Goal: Task Accomplishment & Management: Use online tool/utility

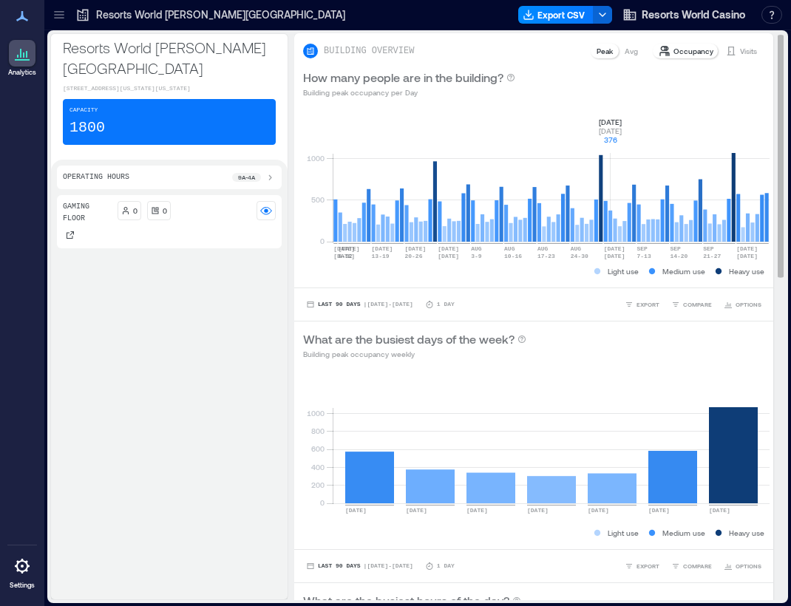
click at [595, 234] on rect at bounding box center [551, 179] width 437 height 126
click at [303, 305] on button "Last 90 Days | Jul 5 - Oct 4" at bounding box center [359, 304] width 113 height 15
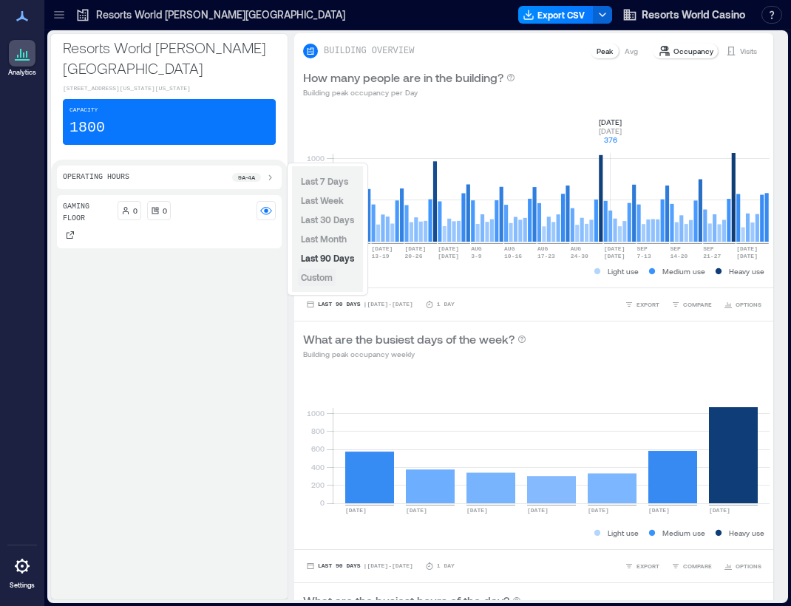
click at [316, 280] on span "Custom" at bounding box center [317, 277] width 32 height 10
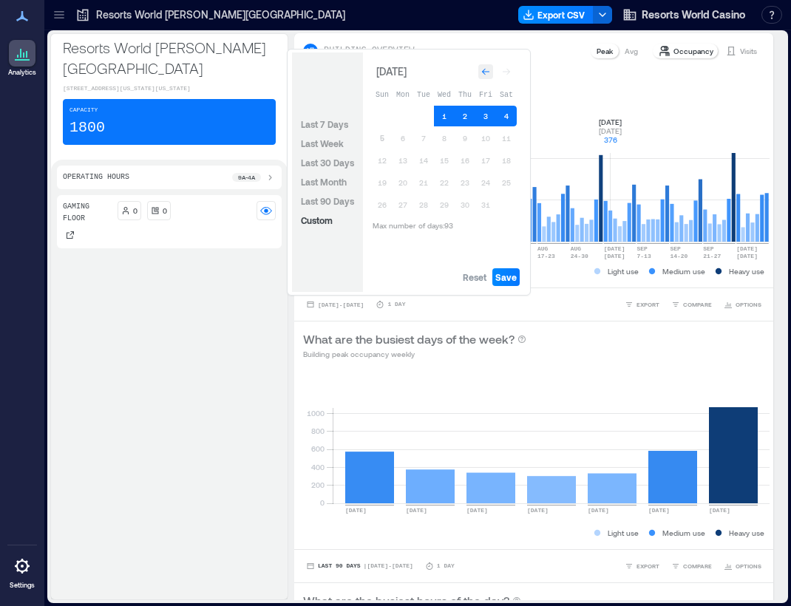
click at [484, 75] on icon "Go to previous month" at bounding box center [485, 71] width 9 height 9
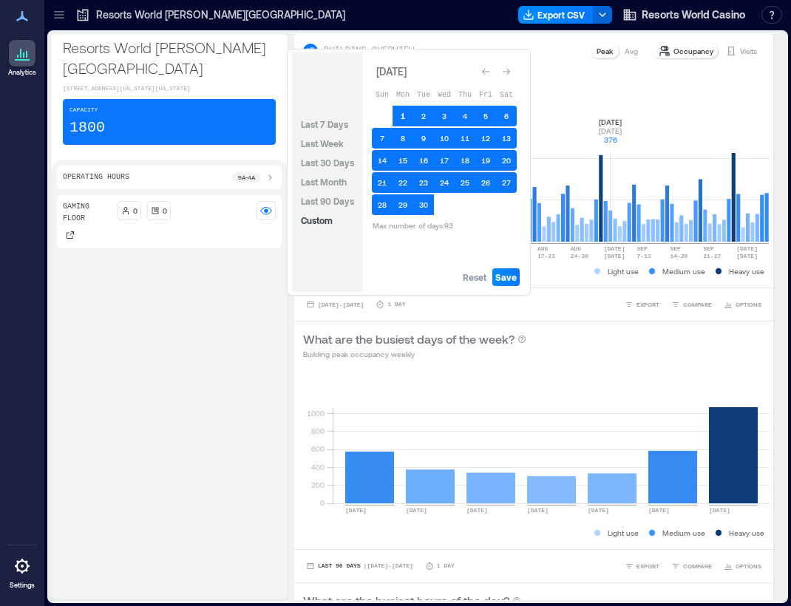
click at [399, 116] on button "1" at bounding box center [403, 116] width 21 height 21
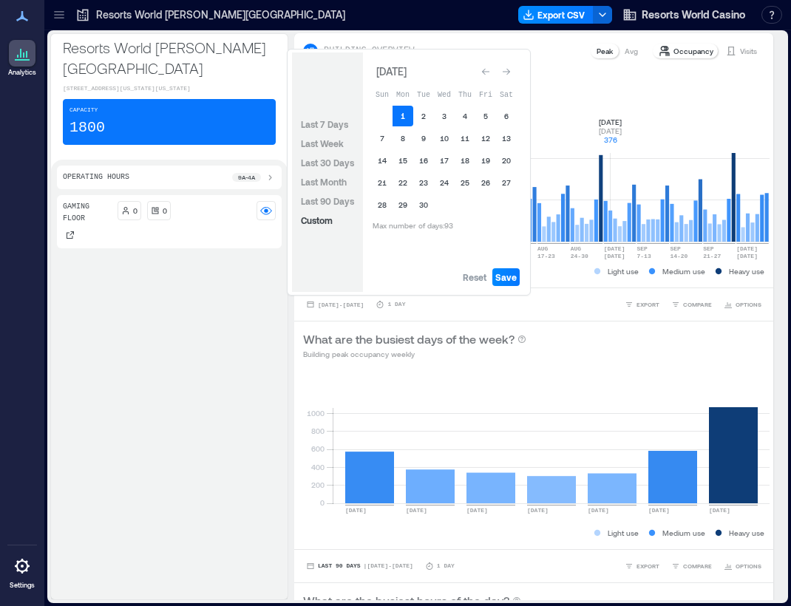
click at [399, 116] on button "1" at bounding box center [403, 116] width 21 height 21
click at [503, 277] on span "Save" at bounding box center [505, 277] width 21 height 12
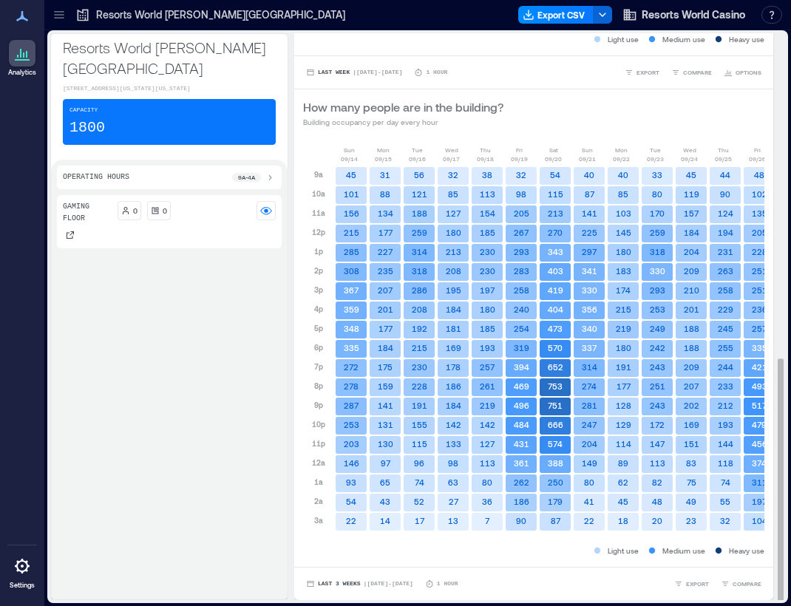
scroll to position [1, 0]
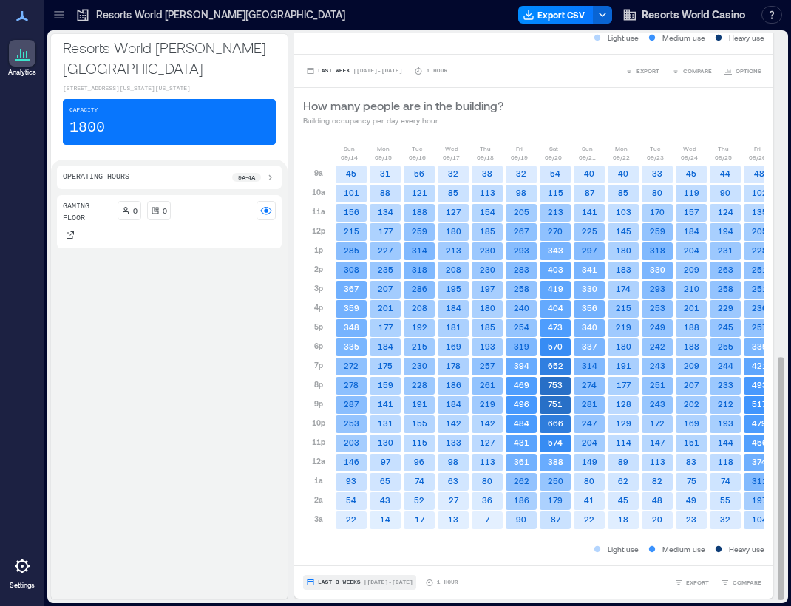
click at [368, 583] on span "| Sep 14 - Oct 4" at bounding box center [389, 583] width 50 height 0
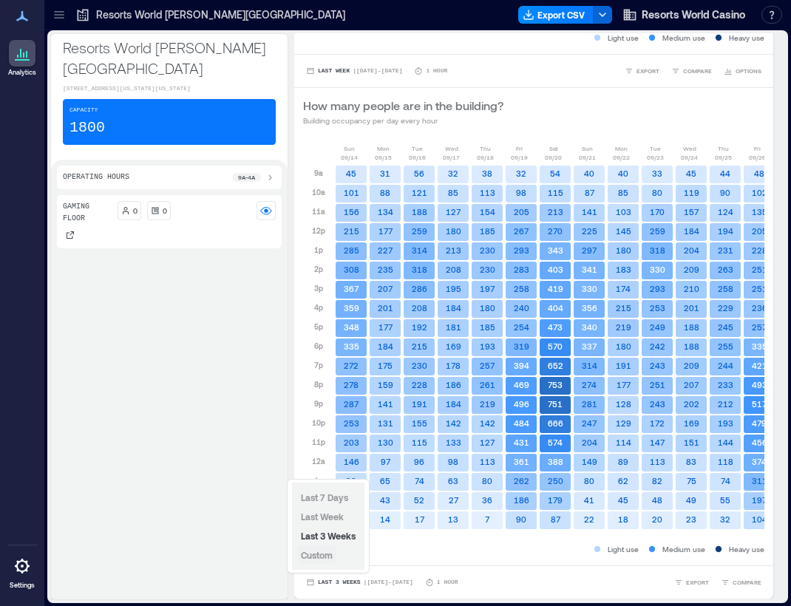
click at [316, 552] on span "Custom" at bounding box center [317, 555] width 32 height 10
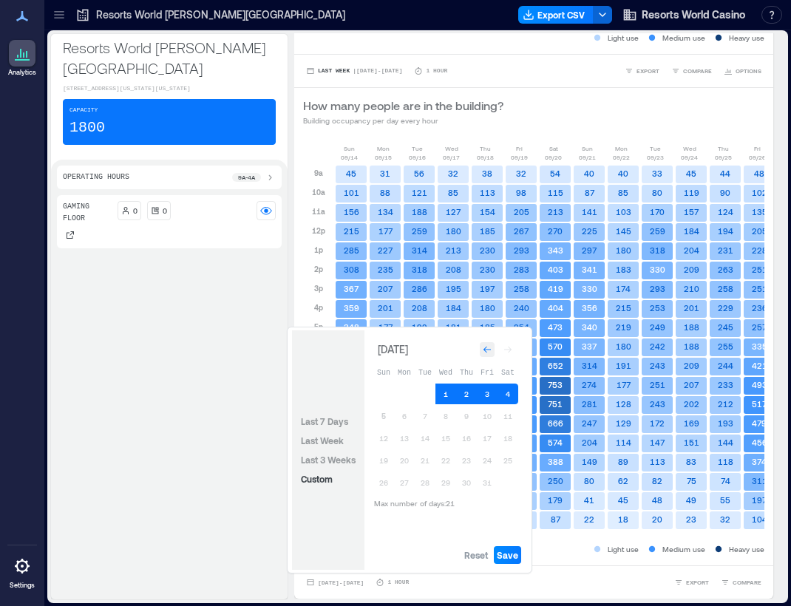
click at [488, 350] on icon "Go to previous month" at bounding box center [487, 350] width 7 height 7
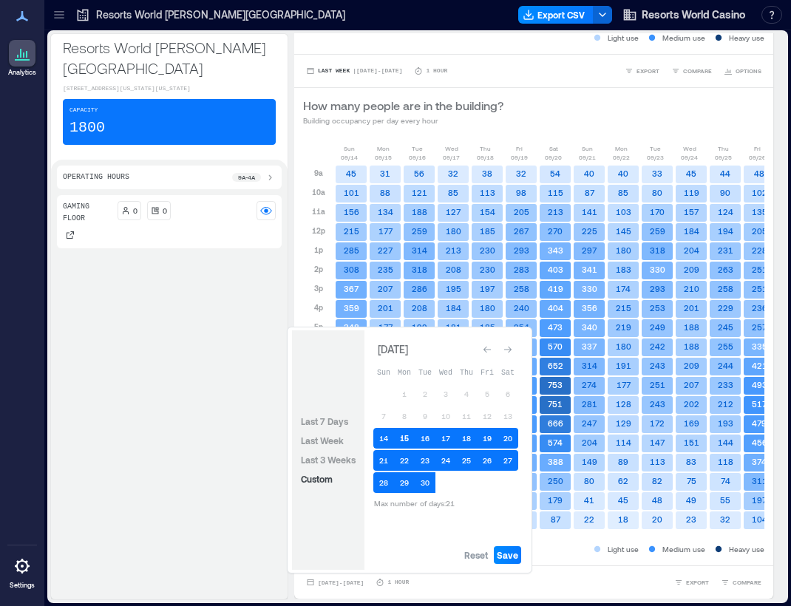
click at [404, 439] on button "15" at bounding box center [404, 438] width 21 height 21
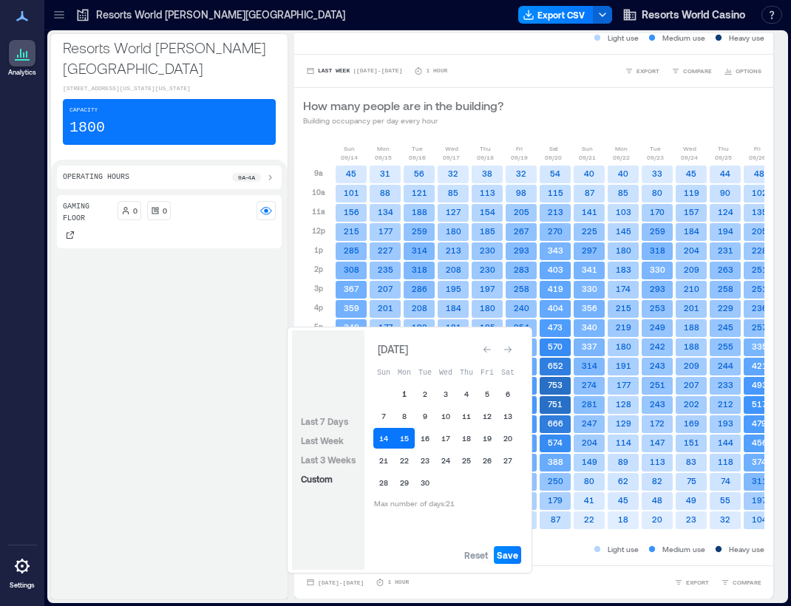
click at [407, 390] on button "1" at bounding box center [404, 394] width 21 height 21
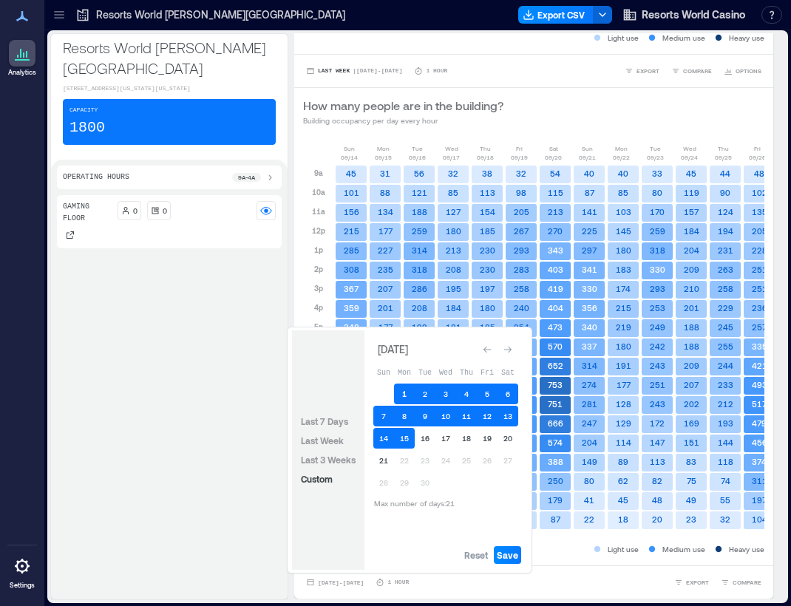
click at [404, 394] on button "1" at bounding box center [404, 394] width 21 height 21
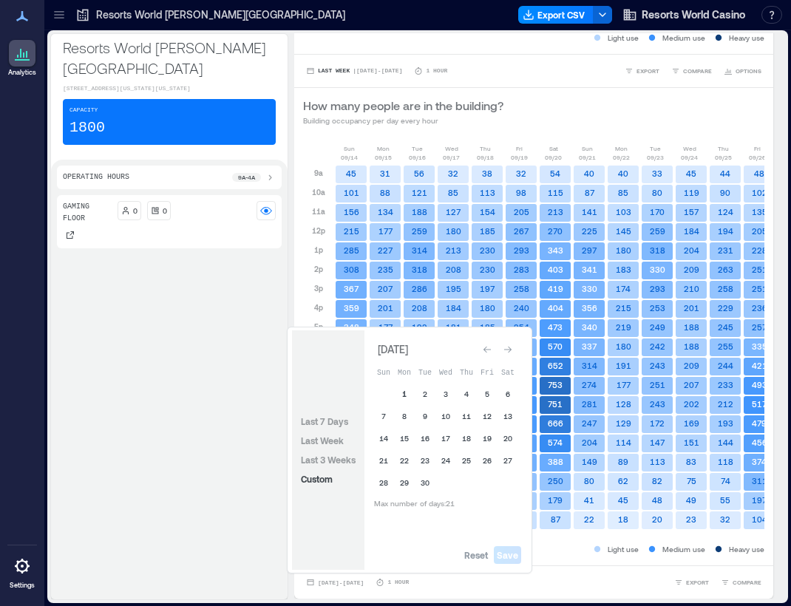
click at [404, 394] on button "1" at bounding box center [404, 394] width 21 height 21
click at [504, 555] on span "Save" at bounding box center [507, 555] width 21 height 12
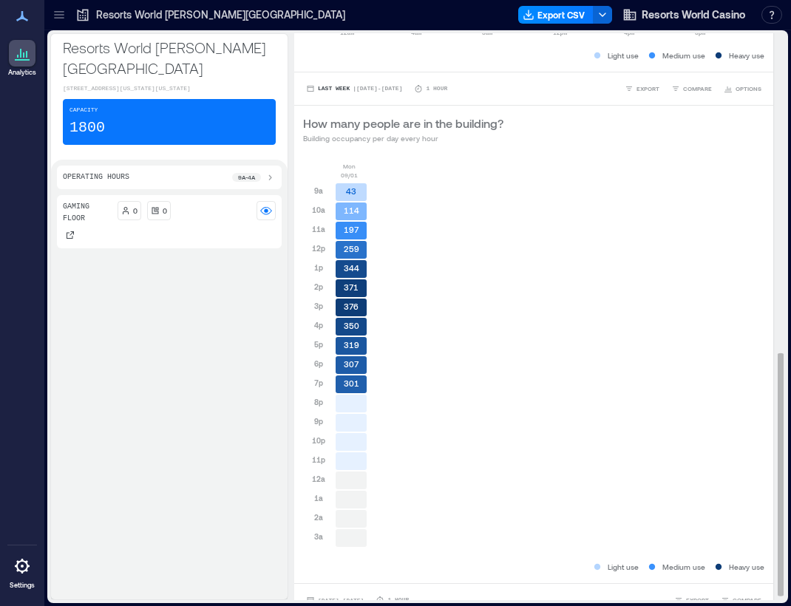
scroll to position [756, 0]
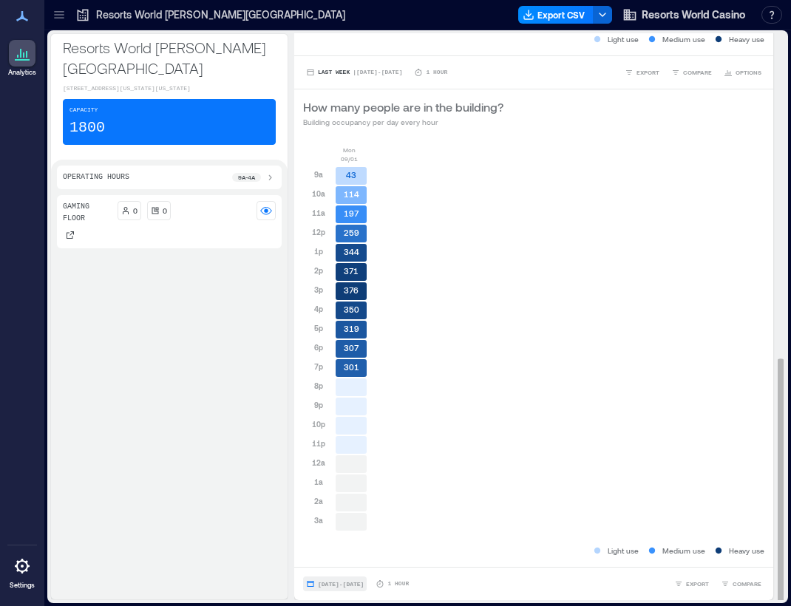
click at [318, 583] on span "Sep 1, 2025 - Sep 1, 2025" at bounding box center [341, 584] width 46 height 7
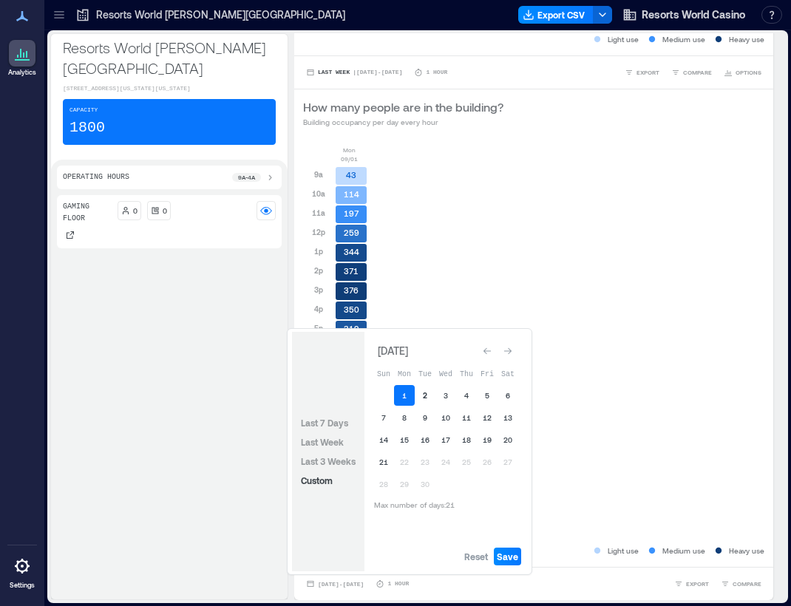
click at [421, 393] on button "2" at bounding box center [425, 395] width 21 height 21
click at [509, 558] on span "Save" at bounding box center [507, 557] width 21 height 12
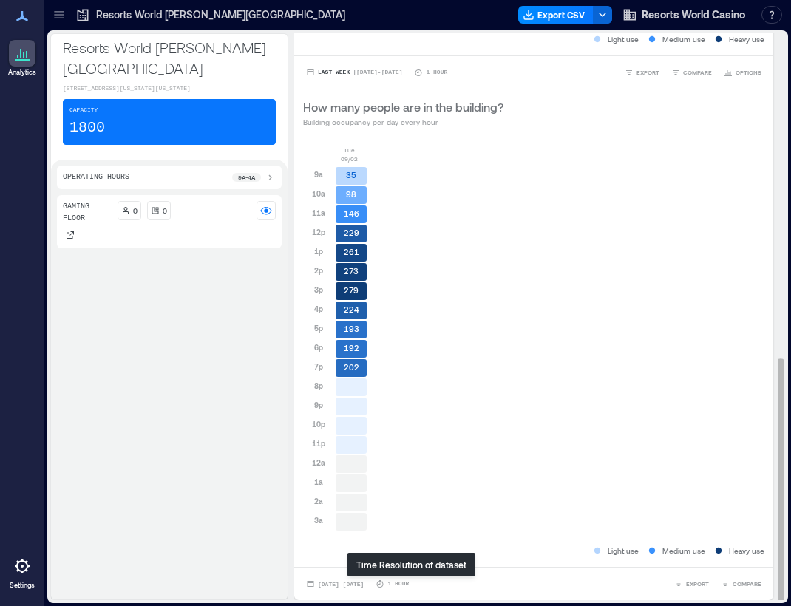
click at [409, 583] on p "1 Hour" at bounding box center [397, 584] width 21 height 9
click at [306, 580] on icon "button" at bounding box center [310, 584] width 9 height 9
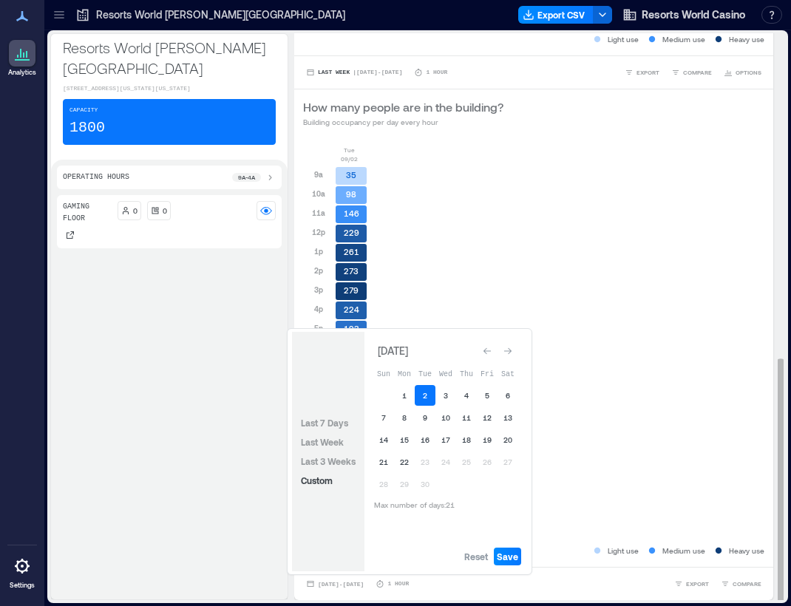
click at [680, 377] on div "Tue 09/02 9a 10a 11a 12p 1p 2p 3p 4p 5p 6p 7p 8p 9p 10p 11p 12a 1a 2a 3a 35 98 …" at bounding box center [533, 345] width 461 height 398
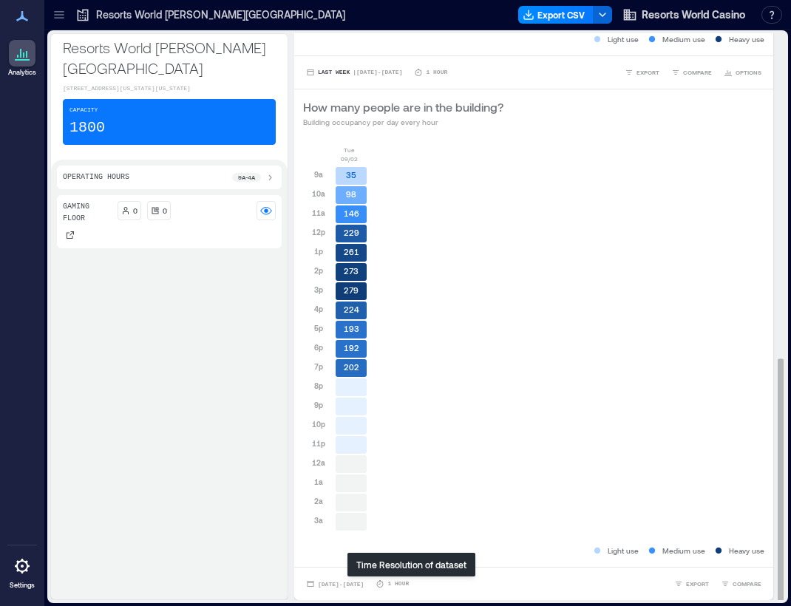
click at [409, 586] on p "1 Hour" at bounding box center [397, 584] width 21 height 9
drag, startPoint x: 413, startPoint y: 586, endPoint x: 431, endPoint y: 376, distance: 210.0
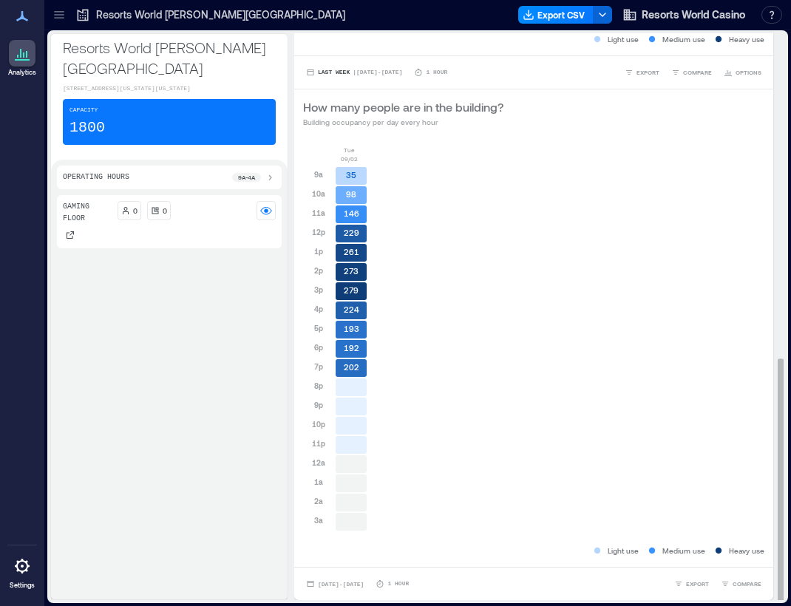
click at [431, 376] on div "Tue 09/02 9a 10a 11a 12p 1p 2p 3p 4p 5p 6p 7p 8p 9p 10p 11p 12a 1a 2a 3a 35 98 …" at bounding box center [533, 345] width 461 height 398
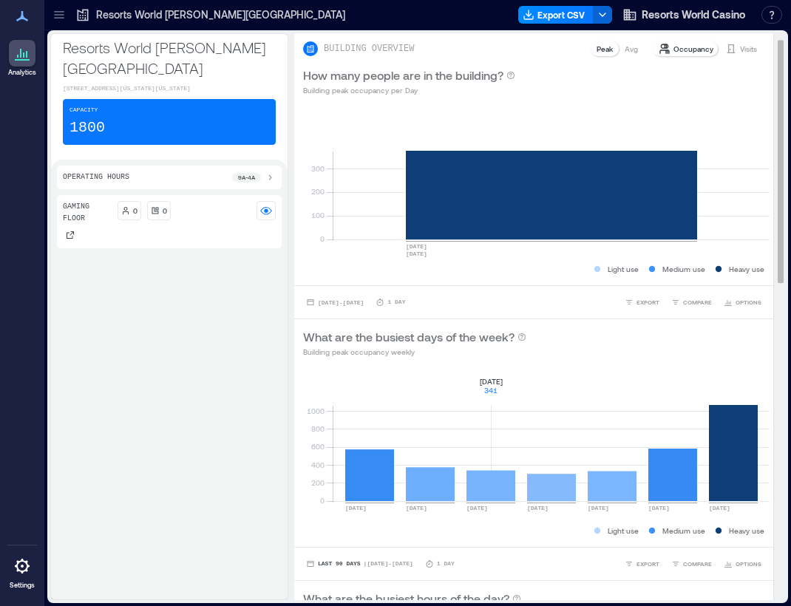
scroll to position [0, 0]
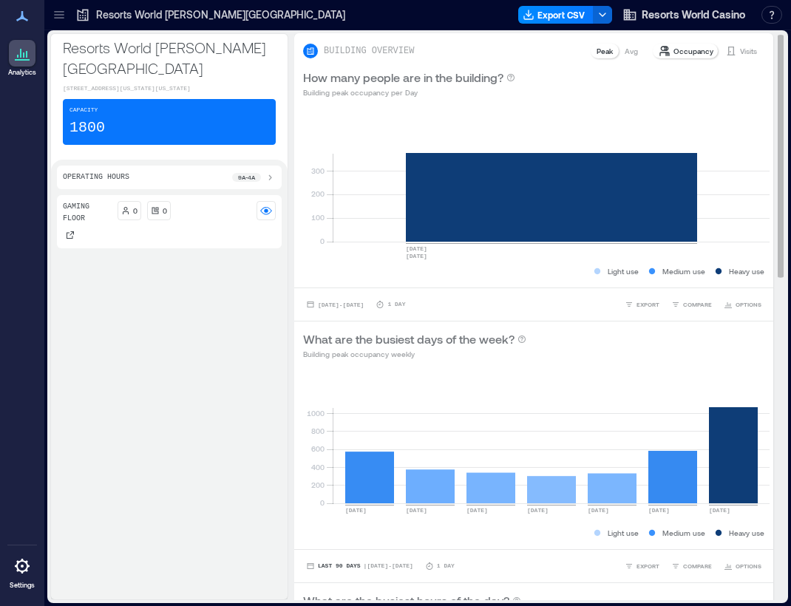
click at [625, 50] on p "Avg" at bounding box center [631, 51] width 13 height 12
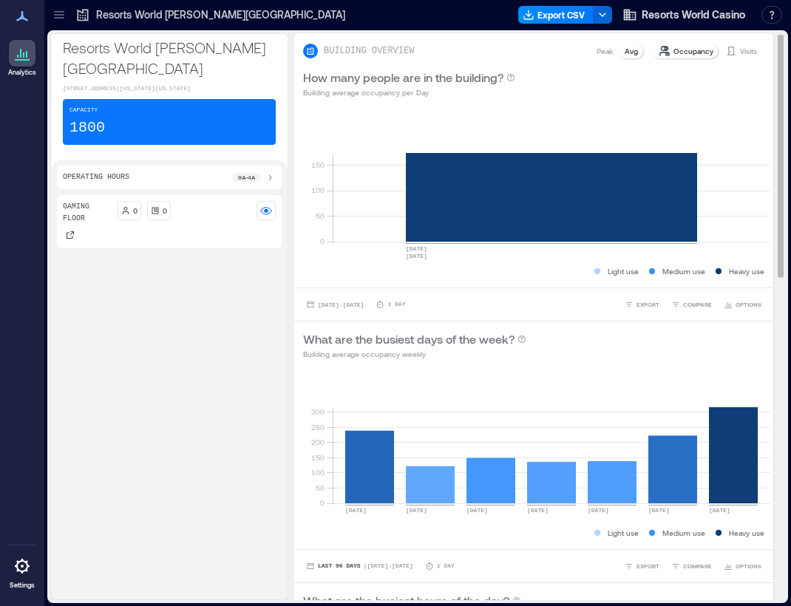
click at [674, 46] on p "Occupancy" at bounding box center [694, 51] width 40 height 12
click at [680, 52] on p "Occupancy" at bounding box center [694, 51] width 40 height 12
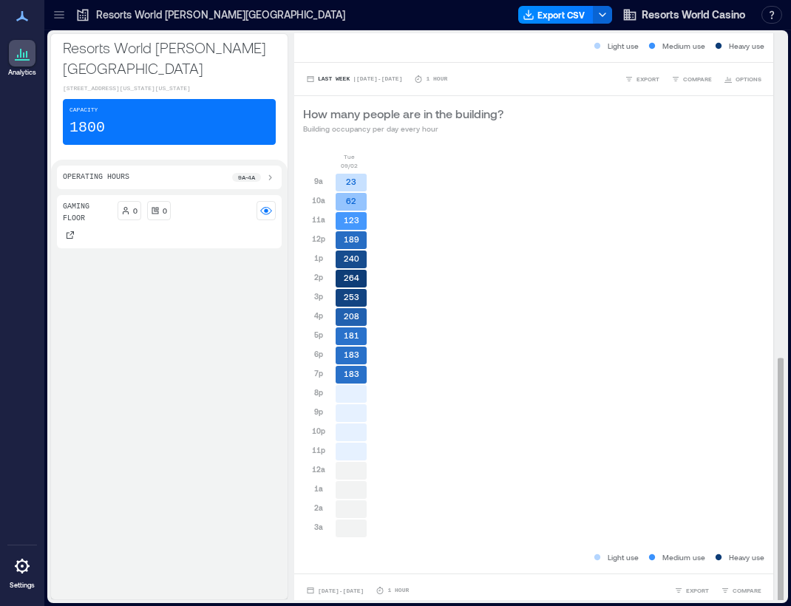
scroll to position [756, 0]
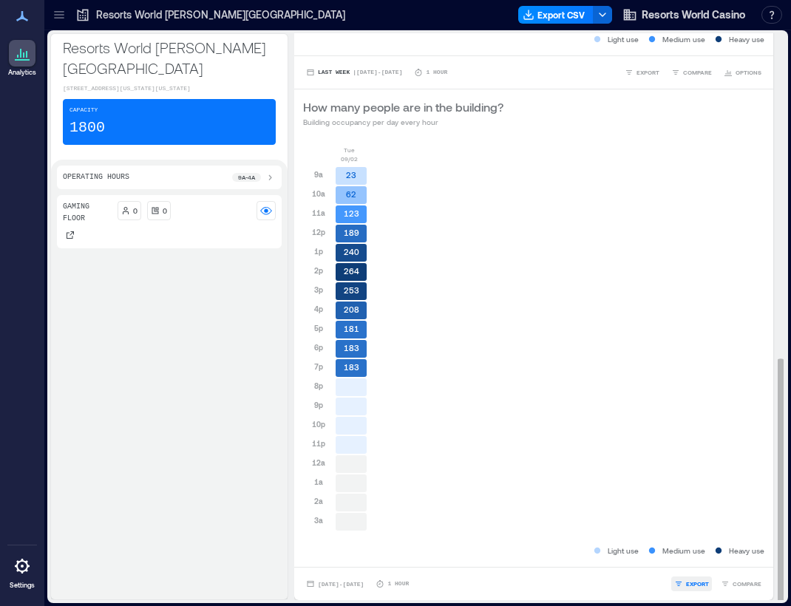
click at [686, 581] on span "EXPORT" at bounding box center [697, 584] width 23 height 9
click at [699, 543] on span "IMAGE" at bounding box center [708, 545] width 19 height 9
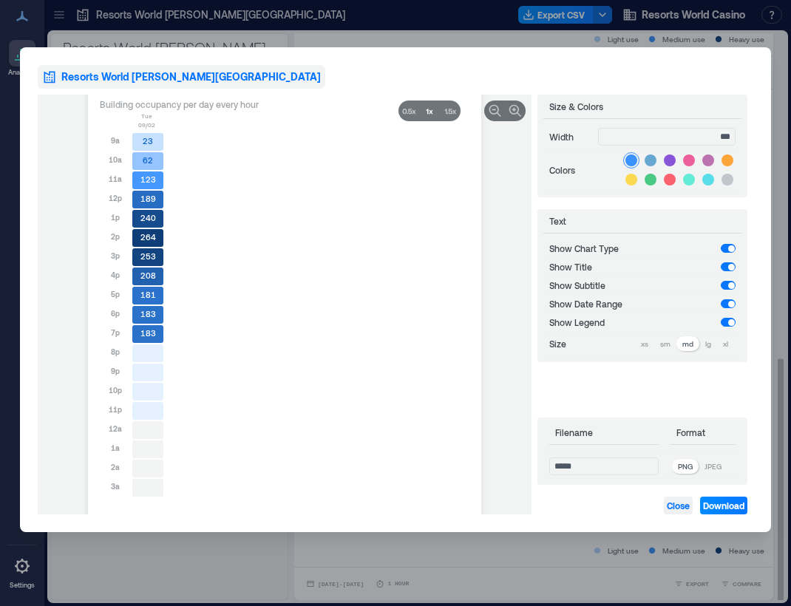
click at [670, 502] on span "Close" at bounding box center [678, 506] width 23 height 12
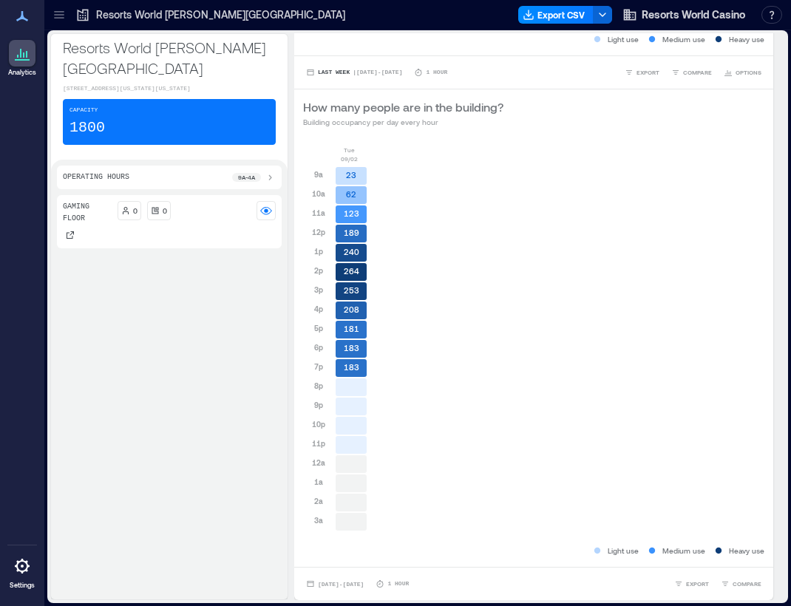
click at [66, 18] on icon at bounding box center [59, 14] width 15 height 15
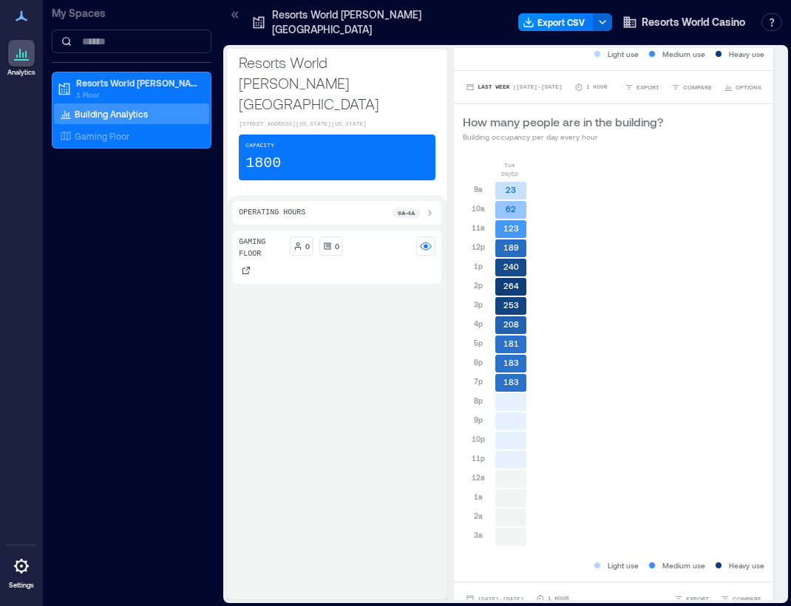
click at [24, 74] on p "Analytics" at bounding box center [21, 72] width 28 height 9
click at [23, 59] on icon at bounding box center [21, 59] width 15 height 1
click at [239, 18] on icon at bounding box center [235, 14] width 15 height 15
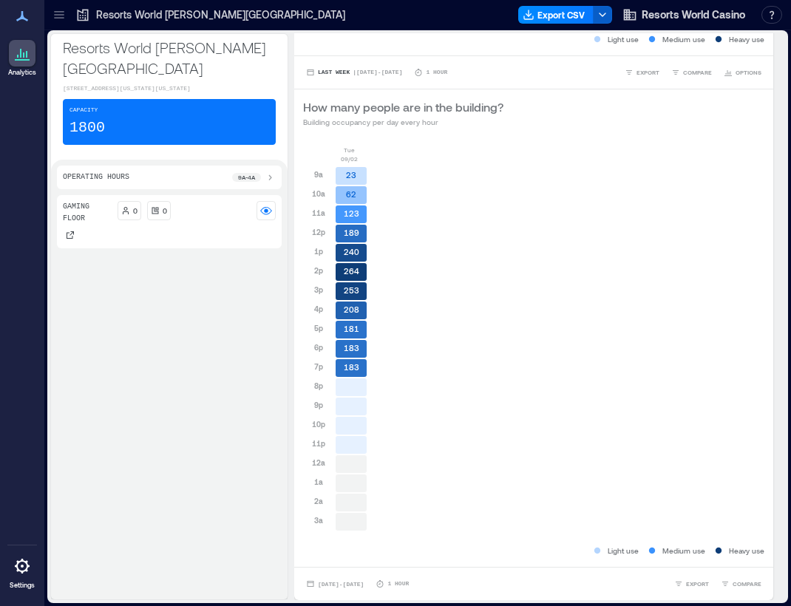
click at [599, 12] on icon "button" at bounding box center [603, 15] width 12 height 12
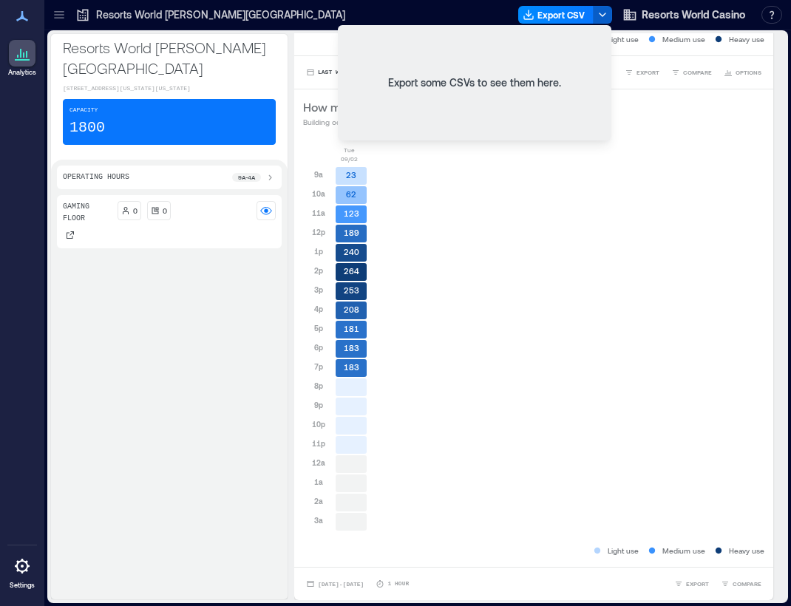
click at [597, 16] on icon "button" at bounding box center [603, 15] width 12 height 12
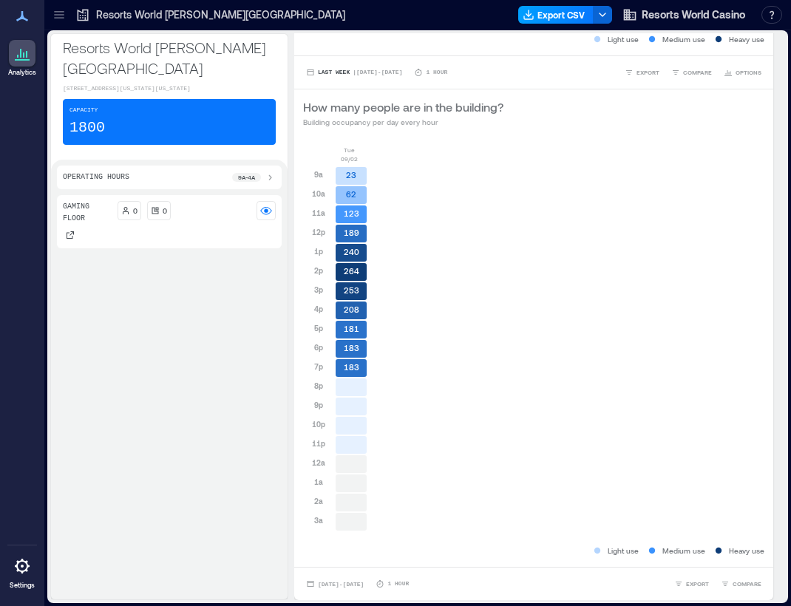
click at [558, 18] on button "Export CSV" at bounding box center [555, 15] width 75 height 18
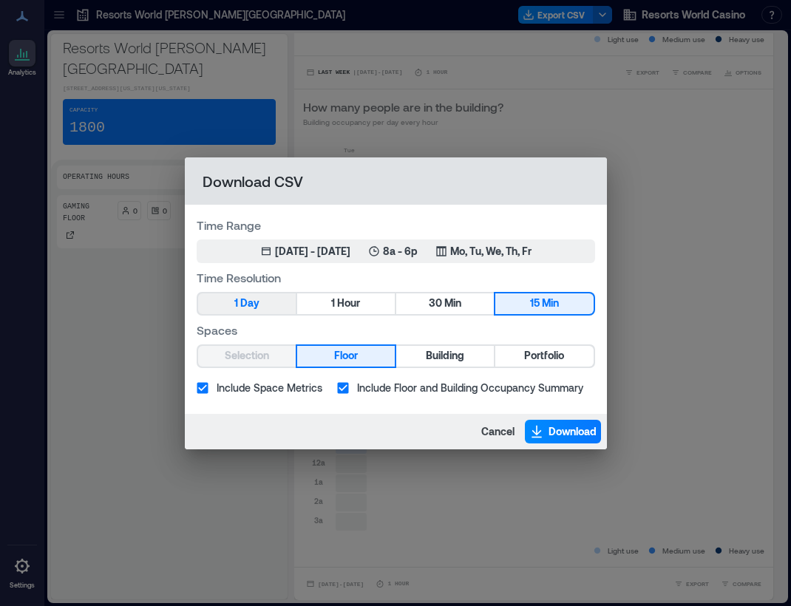
click at [259, 304] on span "Day" at bounding box center [249, 303] width 19 height 18
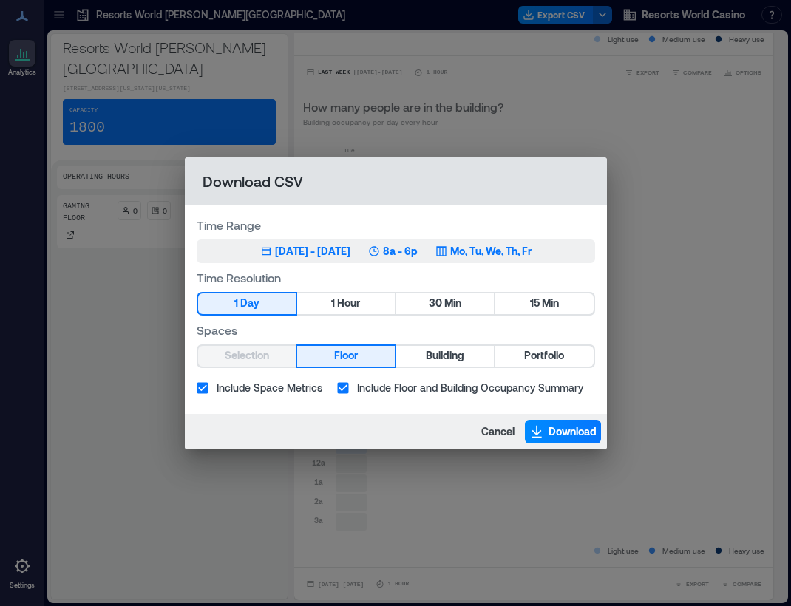
click at [285, 250] on div "Jul 5, 2025 - Oct 4, 2025" at bounding box center [312, 251] width 75 height 15
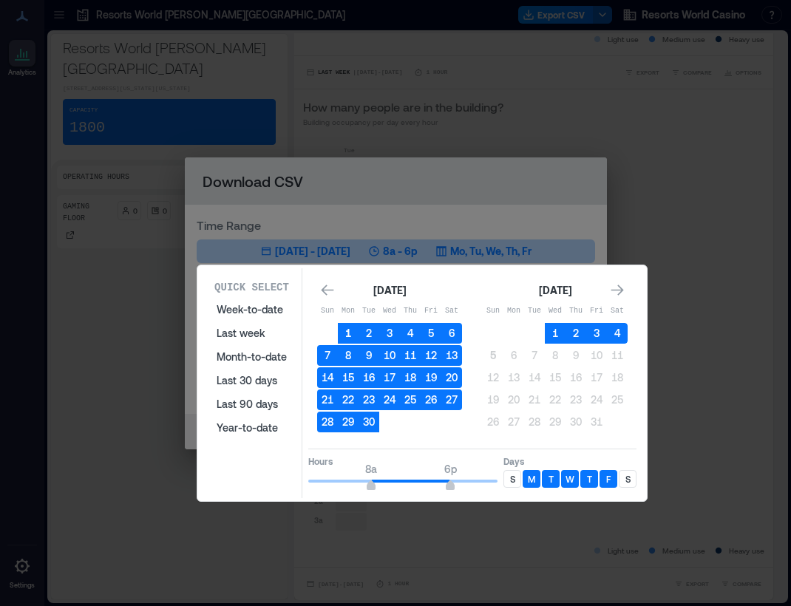
click at [347, 329] on button "1" at bounding box center [348, 333] width 21 height 21
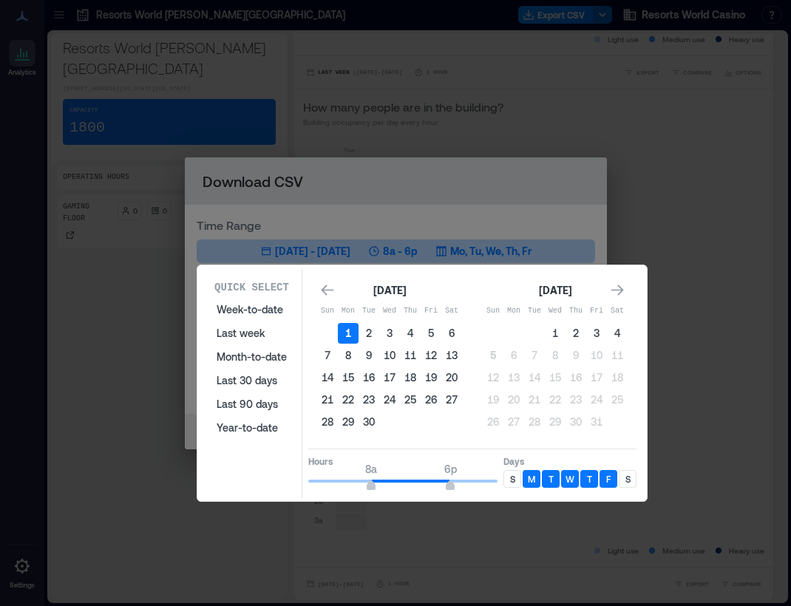
click at [347, 332] on button "1" at bounding box center [348, 333] width 21 height 21
type input "*"
click at [376, 485] on span "9a" at bounding box center [379, 487] width 9 height 6
type input "**"
drag, startPoint x: 453, startPoint y: 486, endPoint x: 499, endPoint y: 487, distance: 45.9
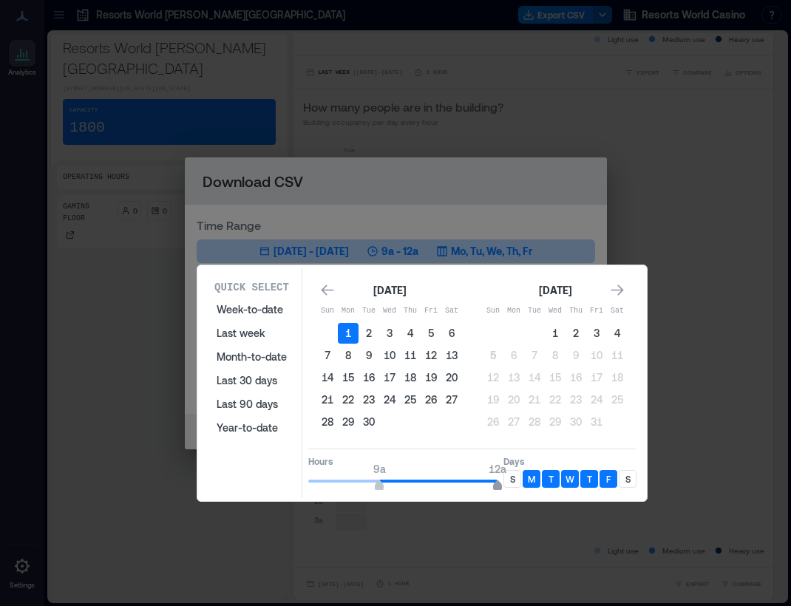
click at [499, 487] on span "12a" at bounding box center [497, 487] width 9 height 6
click at [370, 333] on button "2" at bounding box center [369, 333] width 21 height 21
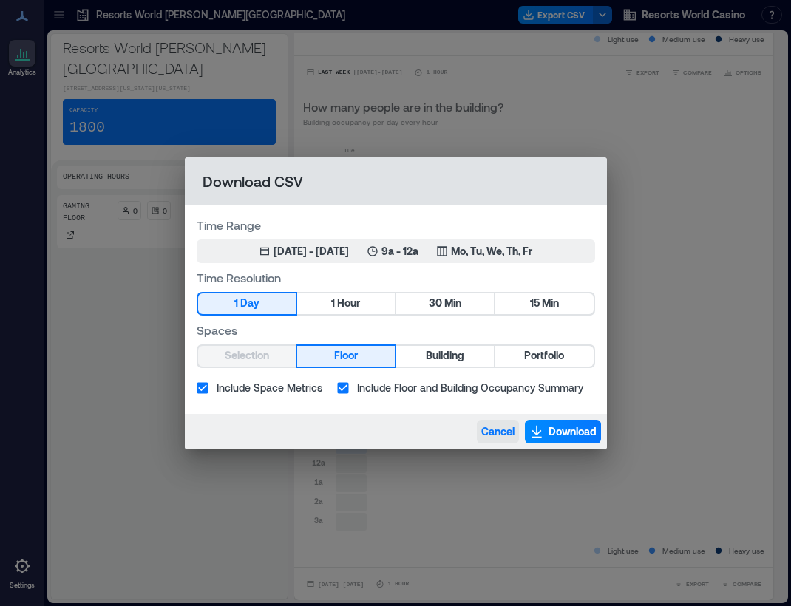
click at [498, 431] on span "Cancel" at bounding box center [497, 431] width 33 height 15
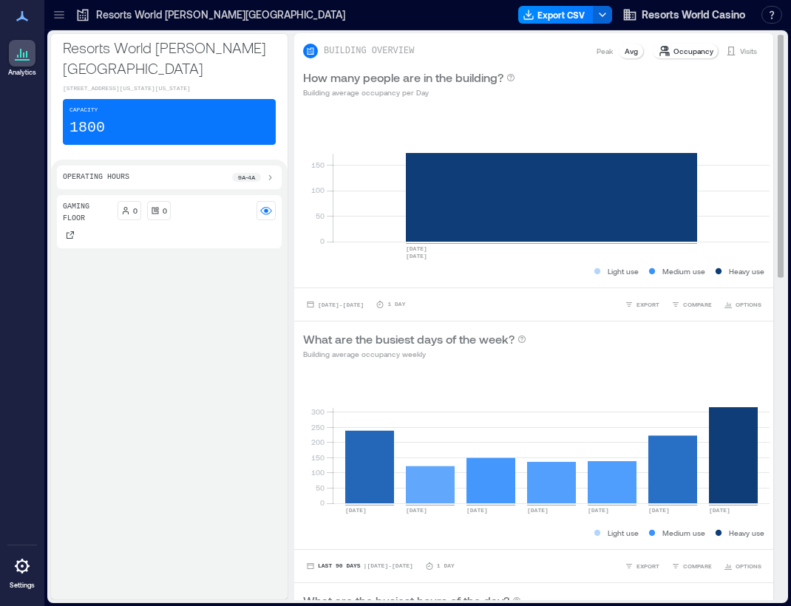
click at [740, 53] on p "Visits" at bounding box center [748, 51] width 17 height 12
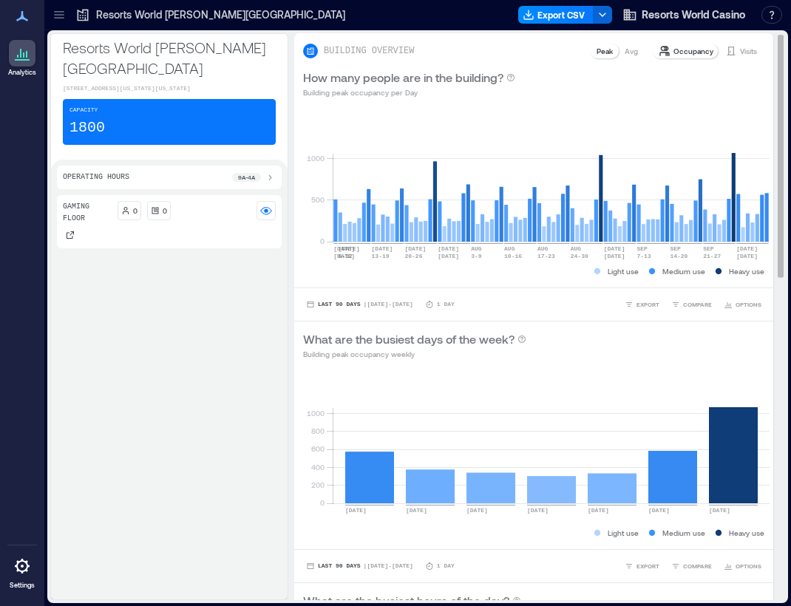
click at [740, 51] on p "Visits" at bounding box center [748, 51] width 17 height 12
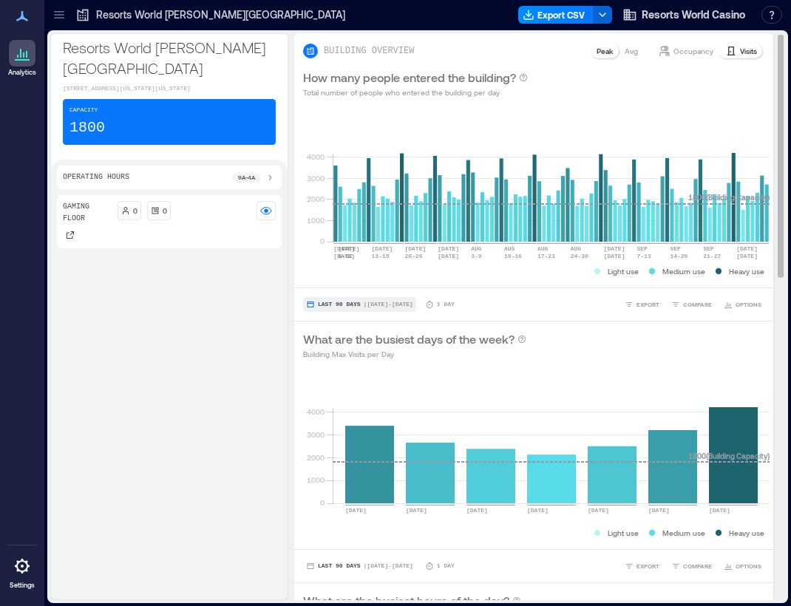
click at [316, 310] on button "Last 90 Days | Jul 5 - Oct 4" at bounding box center [359, 304] width 113 height 15
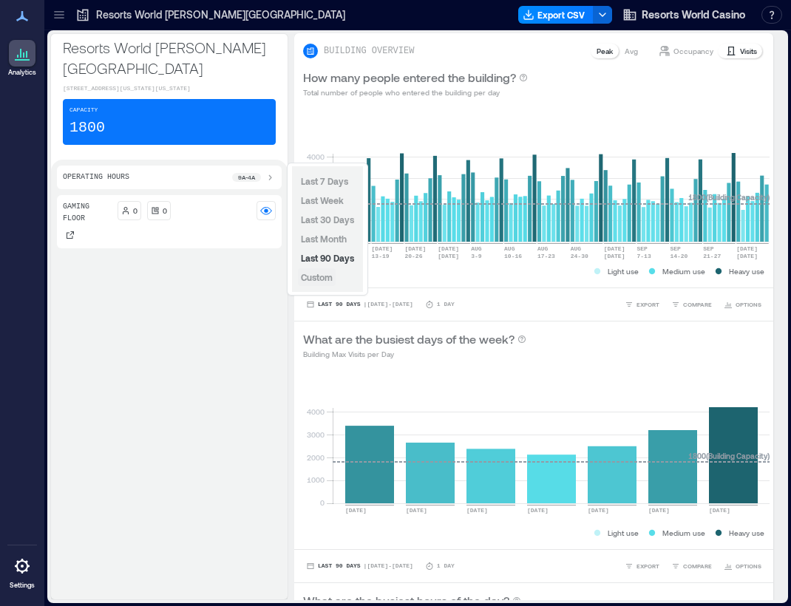
click at [320, 277] on span "Custom" at bounding box center [317, 277] width 32 height 10
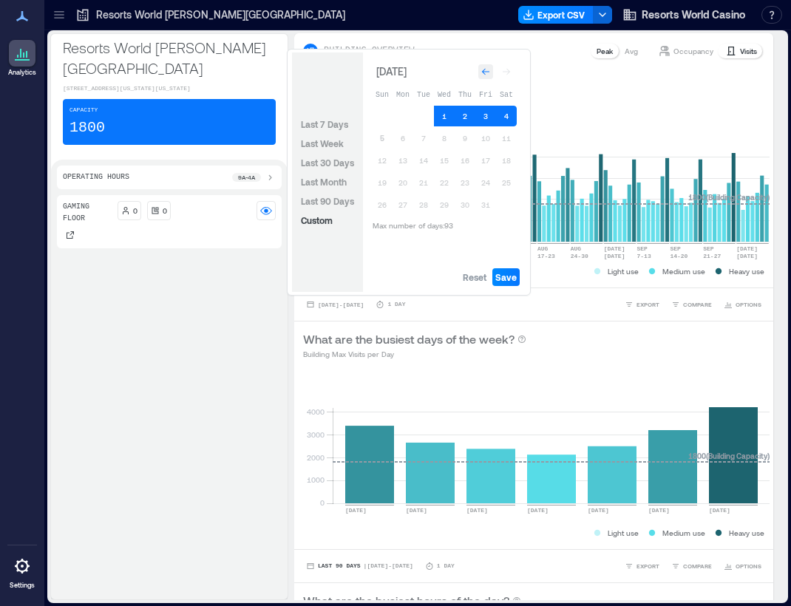
click at [490, 75] on icon "Go to previous month" at bounding box center [485, 71] width 9 height 9
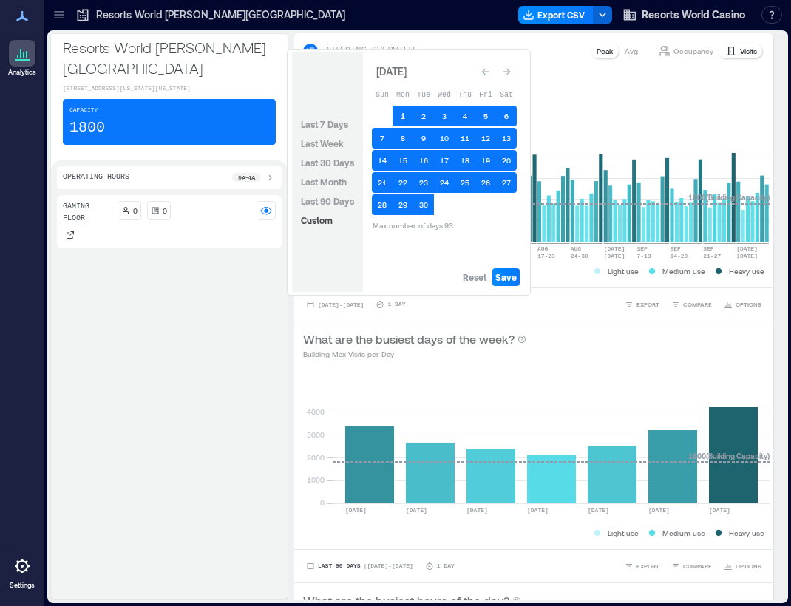
click at [398, 118] on button "1" at bounding box center [403, 116] width 21 height 21
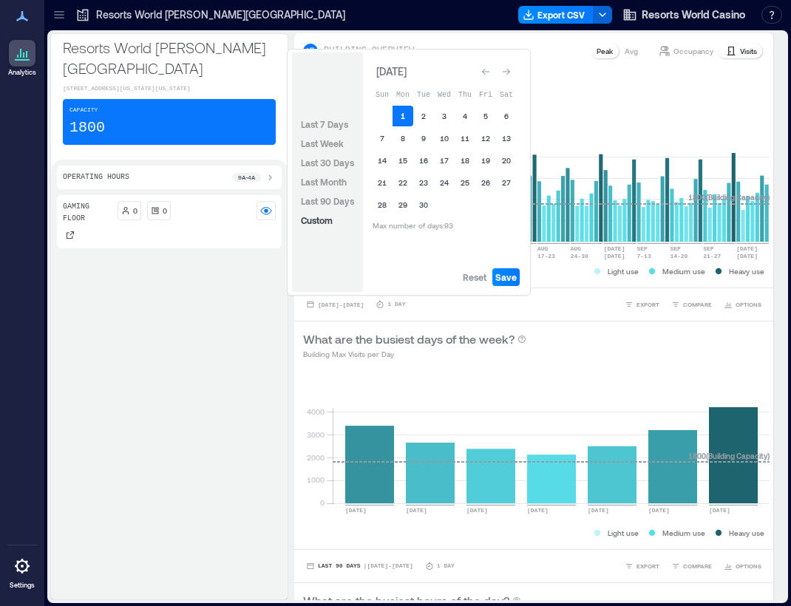
click at [398, 118] on button "1" at bounding box center [403, 116] width 21 height 21
click at [513, 282] on span "Save" at bounding box center [505, 277] width 21 height 12
